Goal: Task Accomplishment & Management: Manage account settings

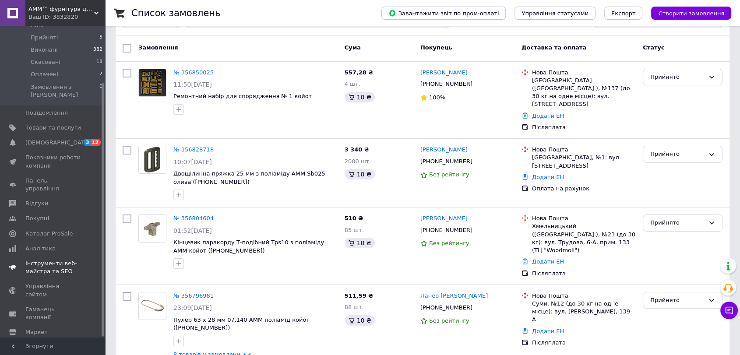
scroll to position [49, 0]
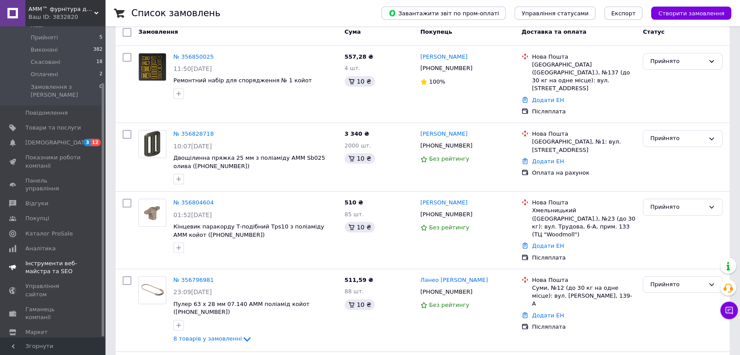
click at [48, 260] on span "Інструменти веб-майстра та SEO" at bounding box center [53, 268] width 56 height 16
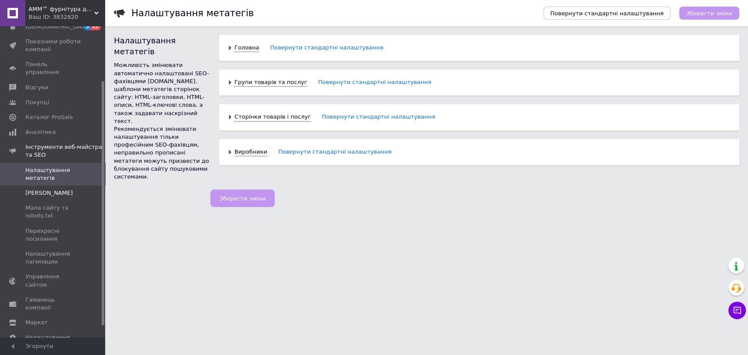
click at [46, 189] on span "[PERSON_NAME]" at bounding box center [48, 193] width 47 height 8
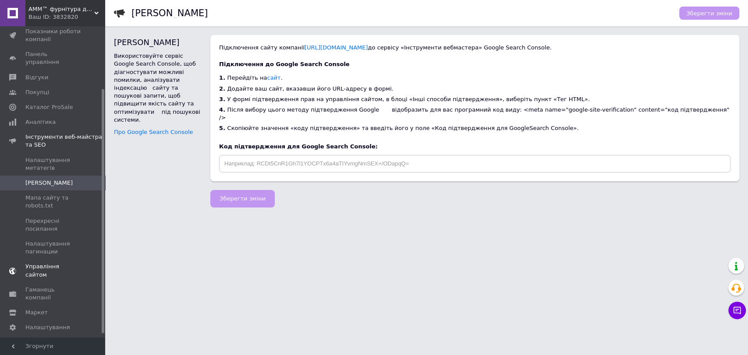
scroll to position [84, 0]
click at [60, 262] on span "Управління сайтом" at bounding box center [53, 266] width 56 height 16
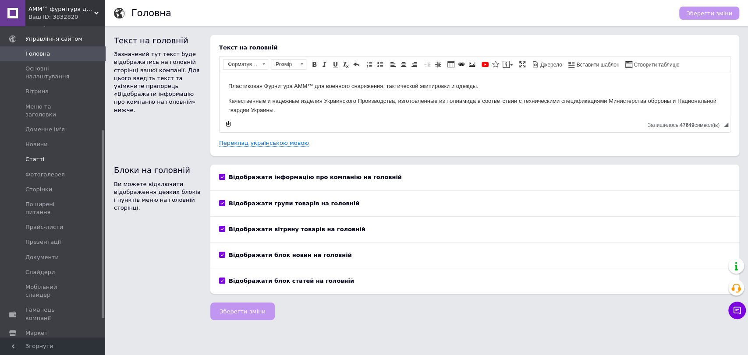
scroll to position [202, 0]
click at [50, 343] on span "Налаштування" at bounding box center [47, 347] width 45 height 8
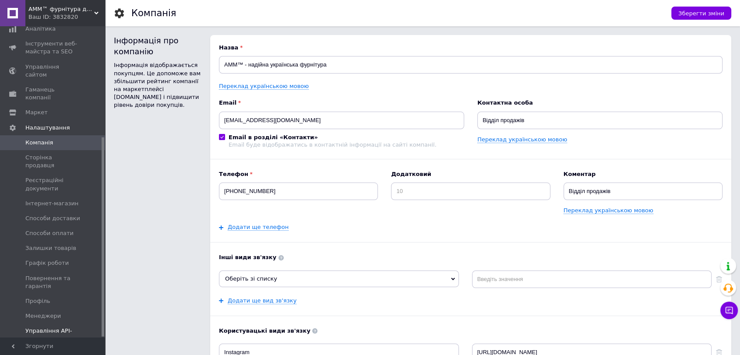
click at [39, 327] on span "Управління API-токенами" at bounding box center [53, 335] width 56 height 16
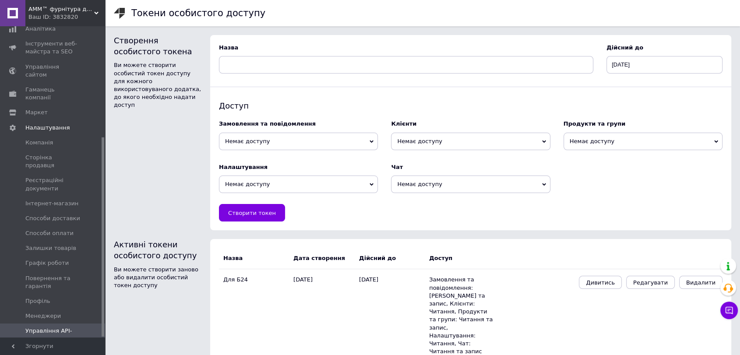
click at [49, 327] on span "Управління API-токенами" at bounding box center [53, 335] width 56 height 16
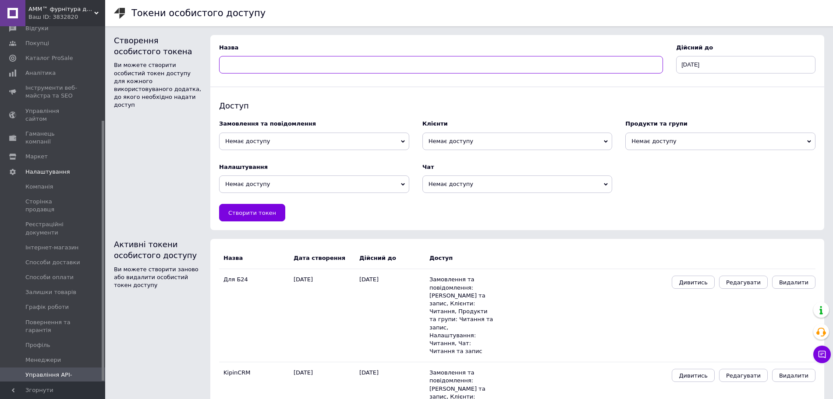
click at [253, 58] on input at bounding box center [441, 65] width 444 height 18
type input "Тест Мета"
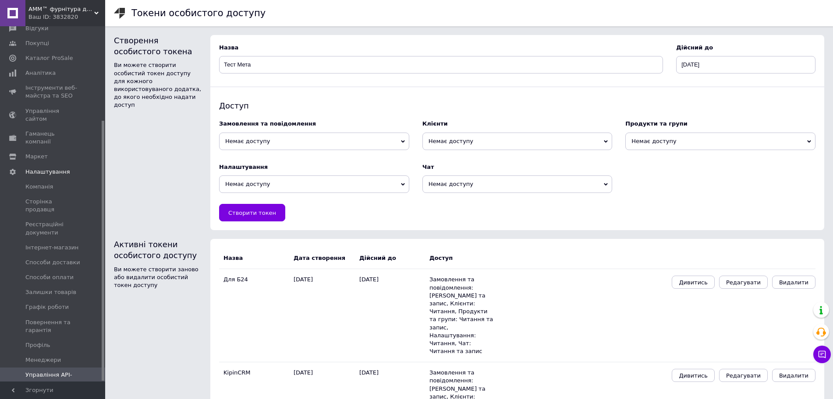
click at [346, 135] on span "Немає доступу" at bounding box center [314, 142] width 190 height 18
click at [271, 173] on li "Читання та запис" at bounding box center [314, 170] width 190 height 12
click at [484, 145] on span "Немає доступу" at bounding box center [517, 142] width 190 height 18
click at [473, 154] on li "Читання" at bounding box center [517, 158] width 190 height 12
click at [478, 184] on span "Немає доступу" at bounding box center [517, 185] width 190 height 18
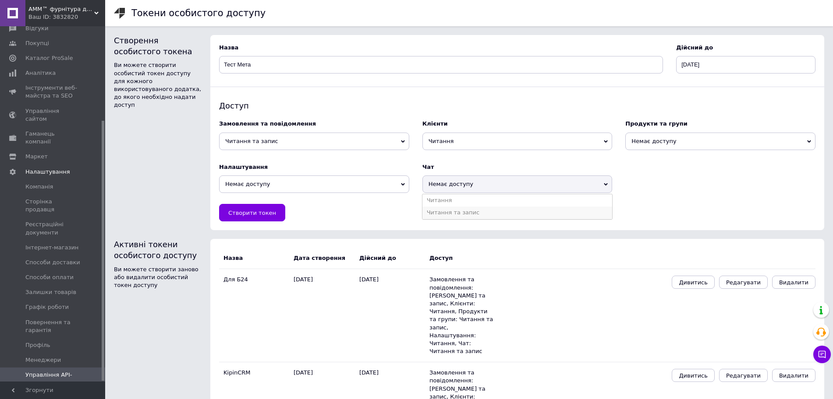
click at [465, 208] on li "Читання та запис" at bounding box center [517, 213] width 190 height 12
click at [391, 187] on span "Немає доступу" at bounding box center [314, 185] width 190 height 18
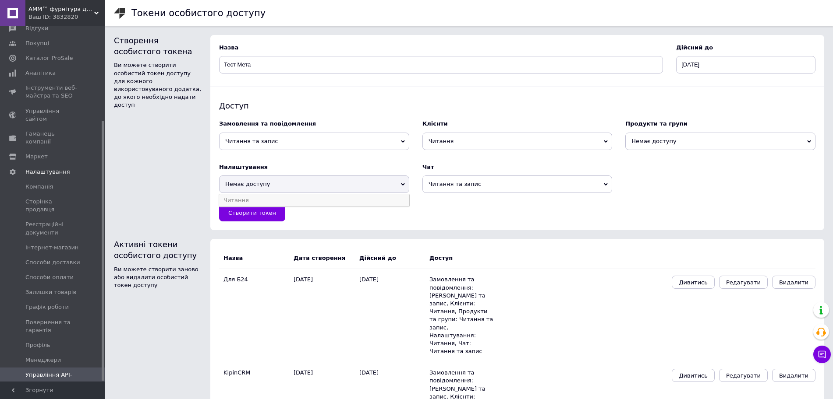
click at [358, 199] on li "Читання" at bounding box center [314, 200] width 190 height 12
click at [693, 141] on span "Немає доступу" at bounding box center [720, 142] width 190 height 18
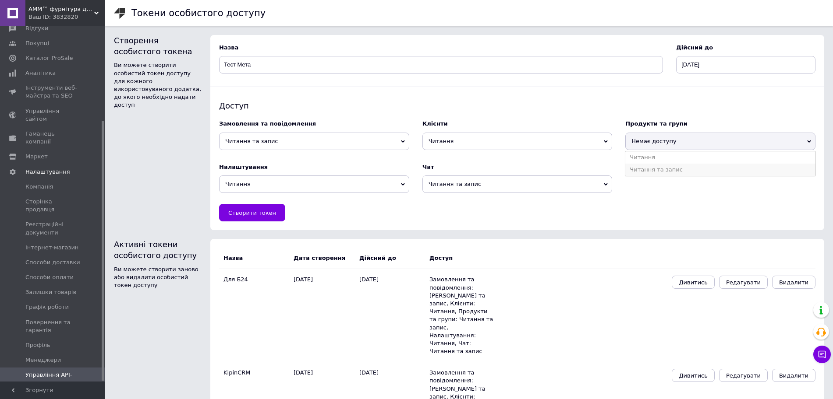
click at [677, 173] on li "Читання та запис" at bounding box center [720, 170] width 190 height 12
click at [258, 208] on button "Створити токен" at bounding box center [252, 213] width 66 height 18
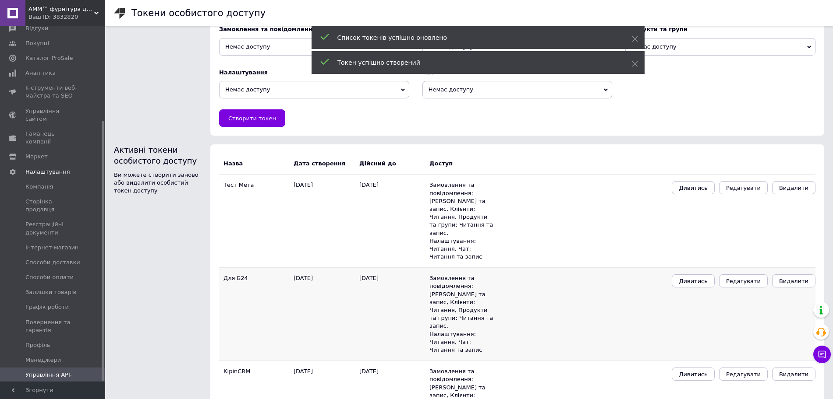
scroll to position [95, 0]
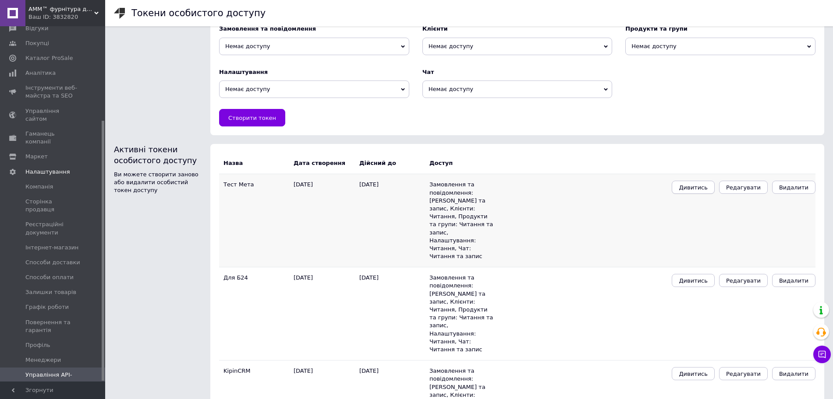
click at [707, 189] on span "Дивитись" at bounding box center [692, 187] width 29 height 7
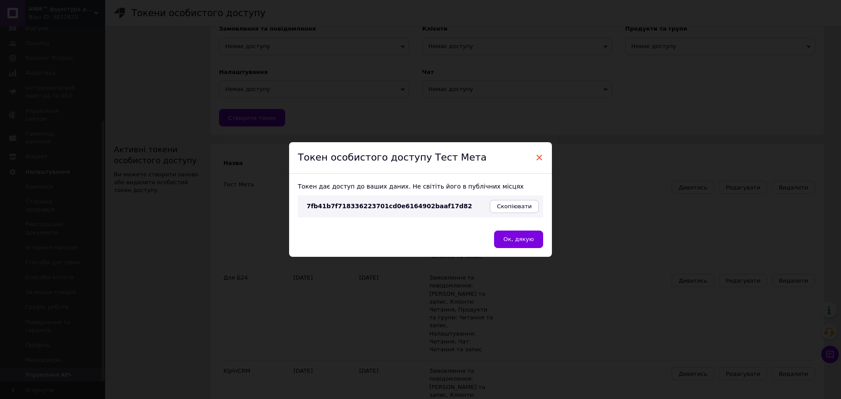
click at [538, 158] on span "×" at bounding box center [539, 157] width 8 height 15
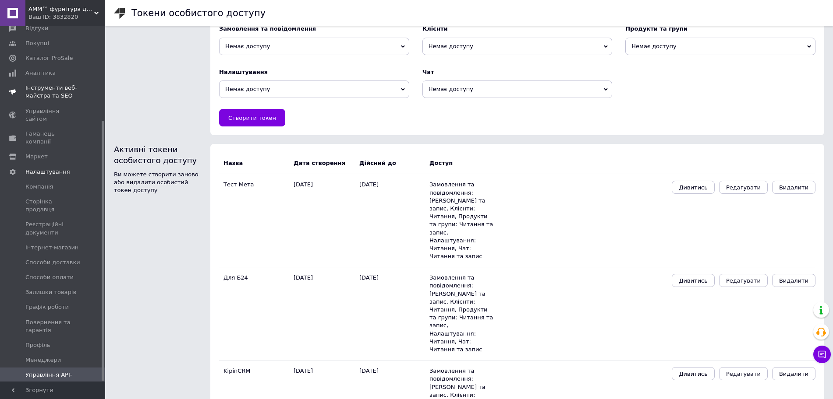
click at [45, 85] on span "Інструменти веб-майстра та SEO" at bounding box center [53, 92] width 56 height 16
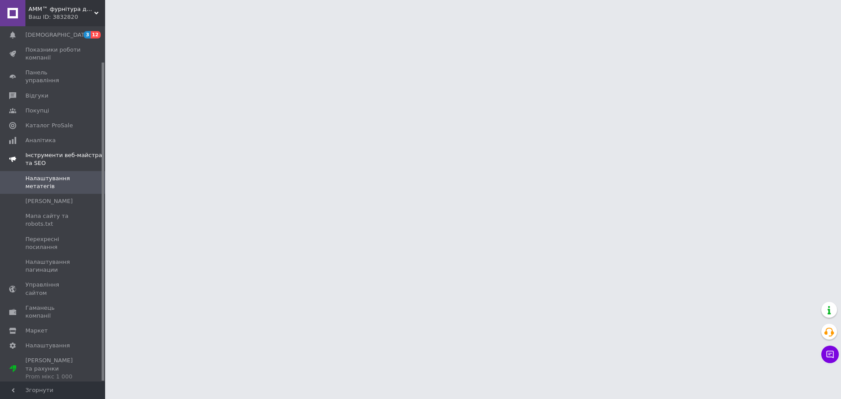
scroll to position [40, 0]
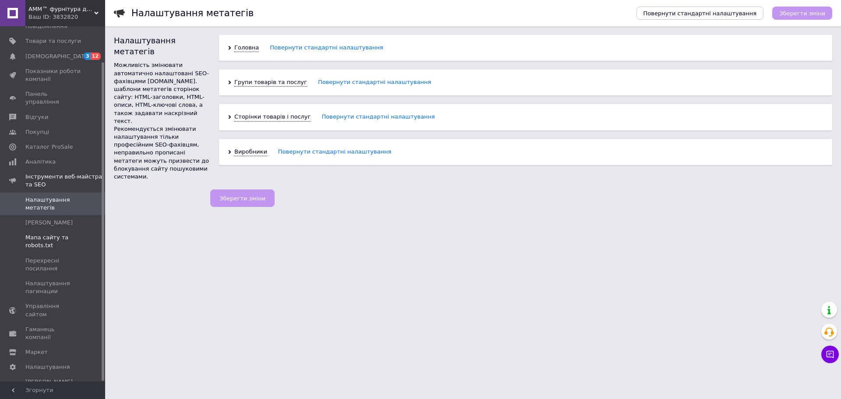
click at [42, 243] on span "Мапа сайту та robots.txt" at bounding box center [53, 242] width 56 height 16
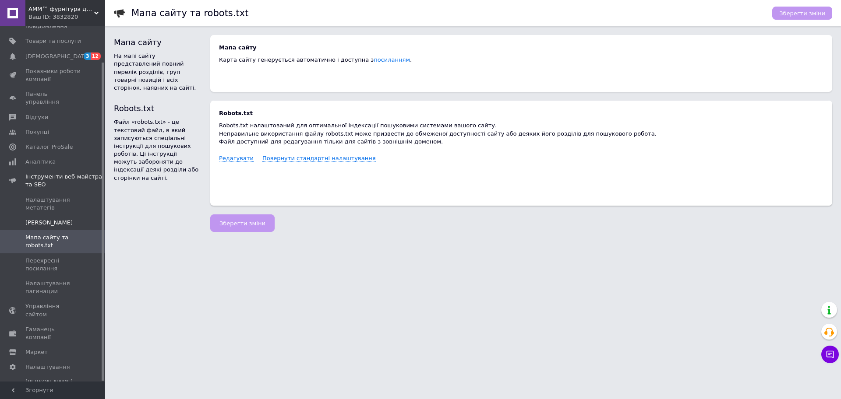
click at [46, 219] on span "[PERSON_NAME]" at bounding box center [48, 223] width 47 height 8
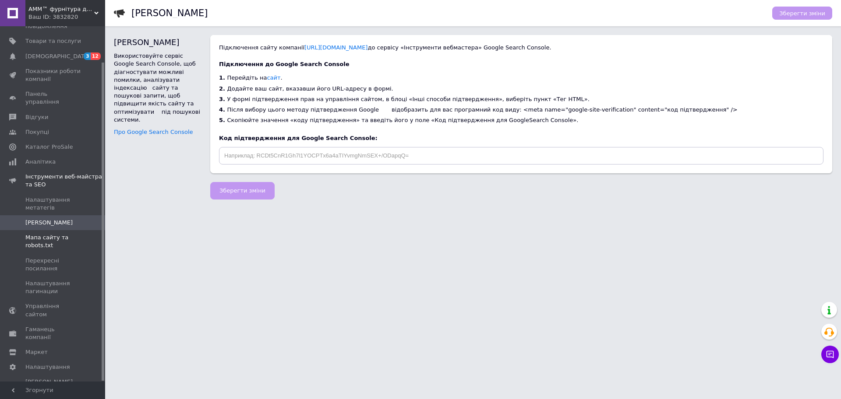
click at [49, 243] on span "Мапа сайту та robots.txt" at bounding box center [53, 242] width 56 height 16
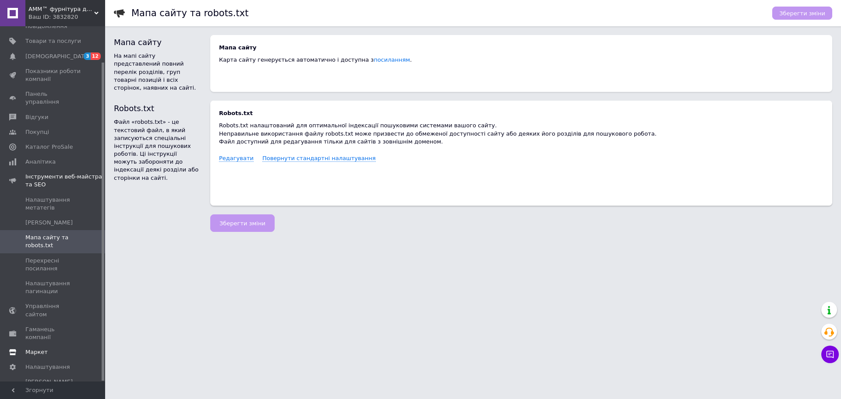
click at [37, 349] on span "Маркет" at bounding box center [36, 353] width 22 height 8
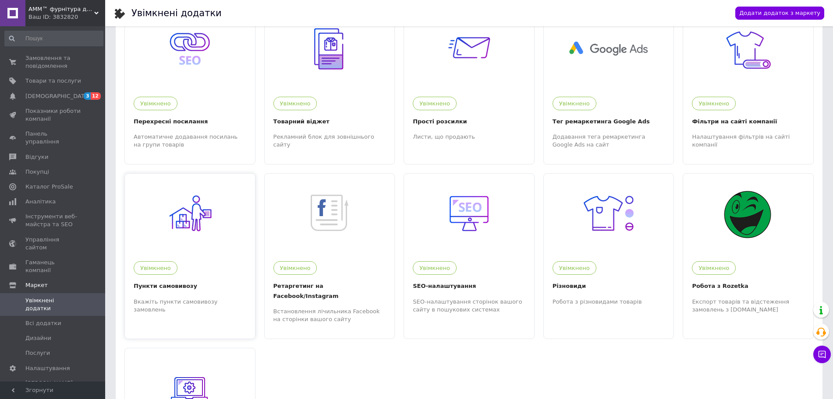
scroll to position [55, 0]
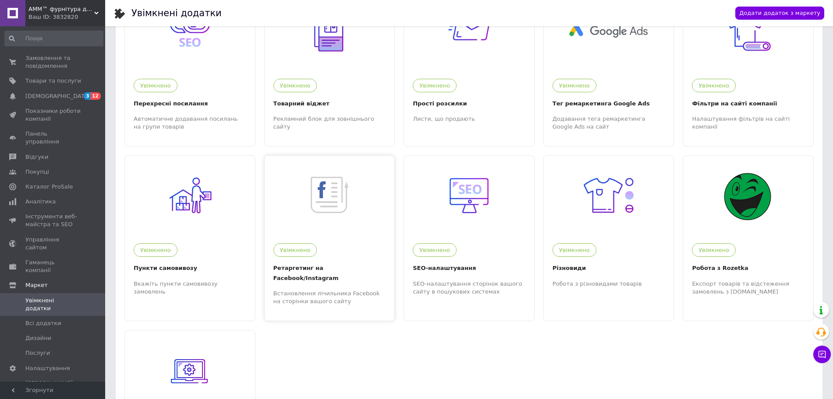
click at [319, 271] on div "Ретаргетинг на Facebook/Instagram" at bounding box center [329, 273] width 113 height 19
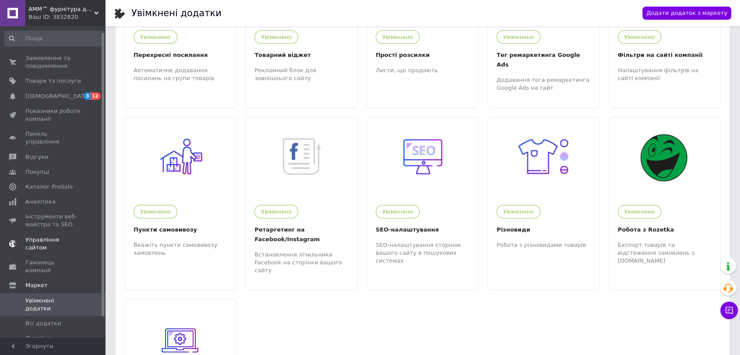
scroll to position [0, 0]
click at [51, 215] on span "Інструменти веб-майстра та SEO" at bounding box center [53, 221] width 56 height 16
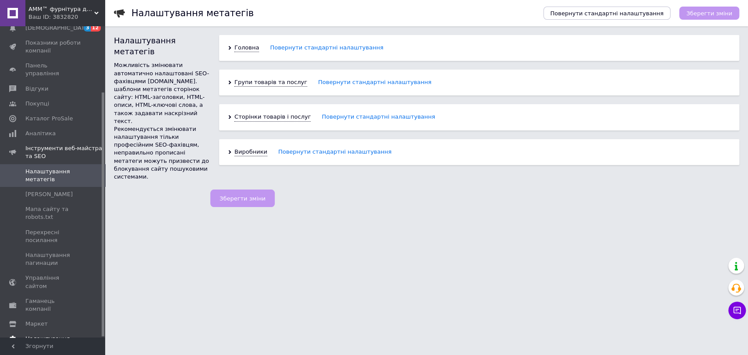
scroll to position [84, 0]
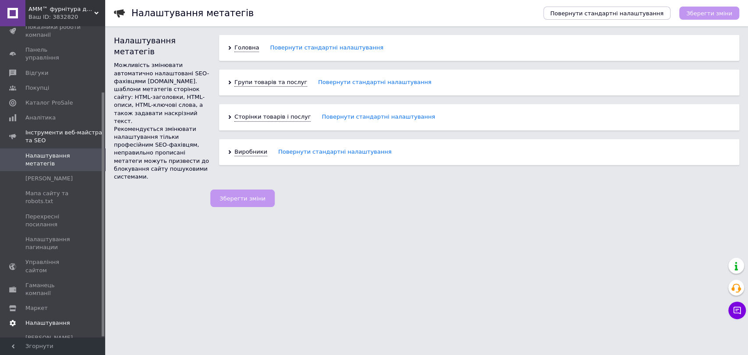
click at [49, 319] on span "Налаштування" at bounding box center [47, 323] width 45 height 8
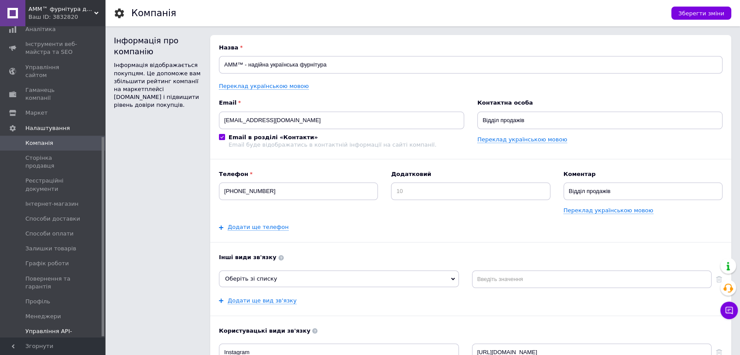
click at [47, 328] on span "Управління API-токенами" at bounding box center [53, 336] width 56 height 16
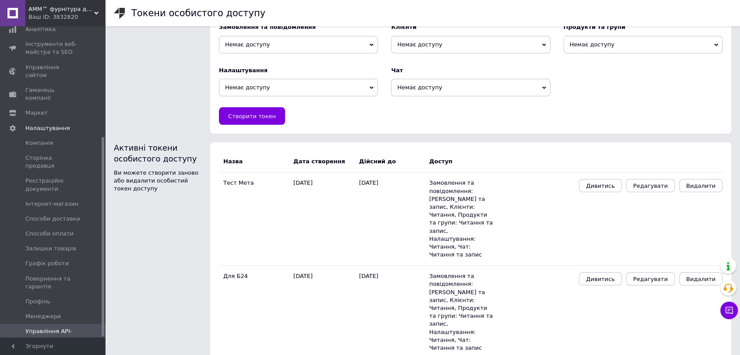
scroll to position [97, 0]
click at [610, 189] on button "Дивитись" at bounding box center [600, 185] width 43 height 13
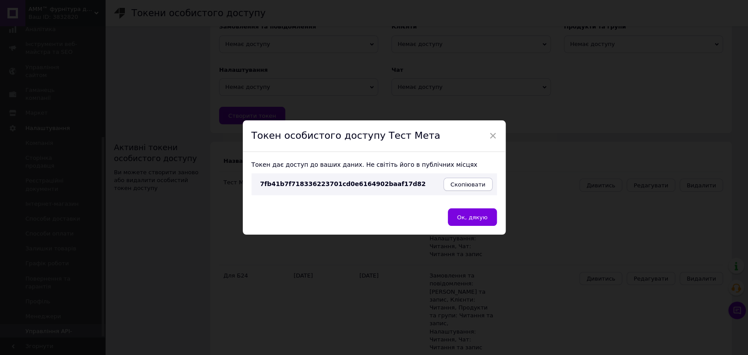
click at [473, 183] on span "Скопіювати" at bounding box center [467, 184] width 35 height 7
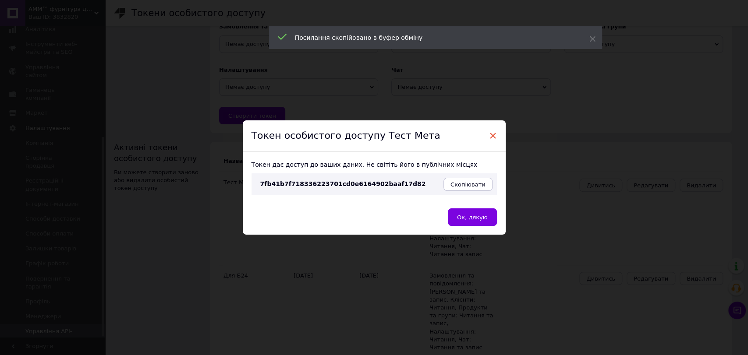
click at [493, 131] on span "×" at bounding box center [493, 135] width 8 height 15
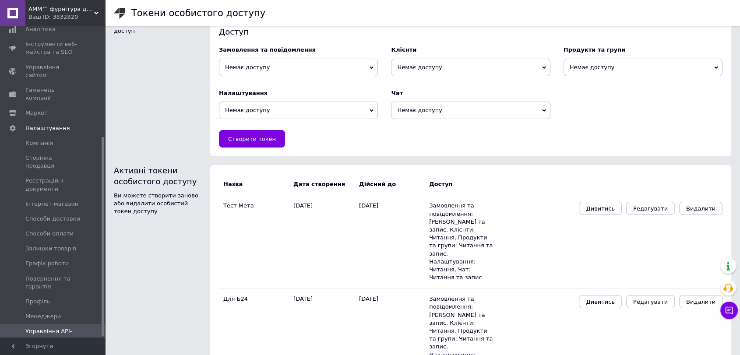
scroll to position [139, 0]
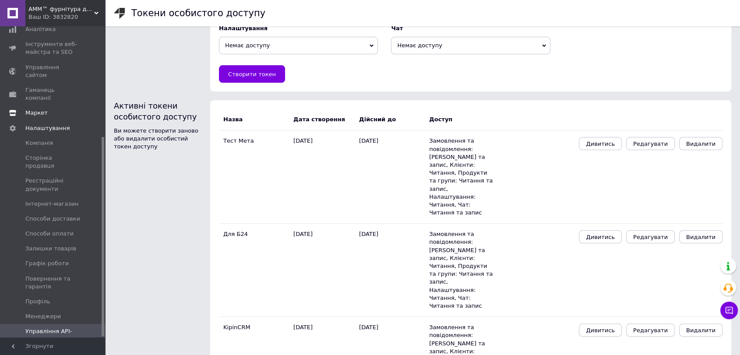
click at [42, 109] on span "Маркет" at bounding box center [36, 113] width 22 height 8
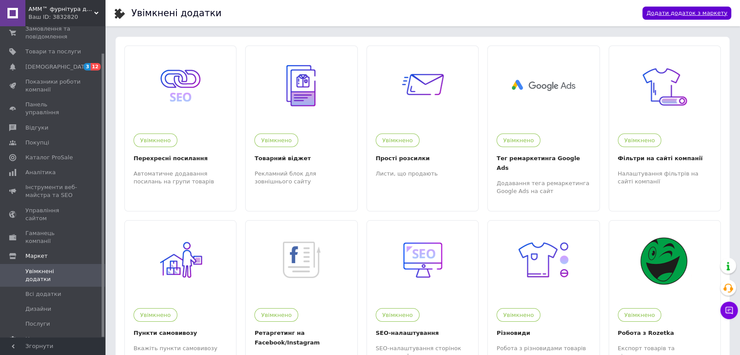
click at [676, 15] on link "Додати додаток з маркету" at bounding box center [687, 14] width 89 height 14
